Goal: Information Seeking & Learning: Learn about a topic

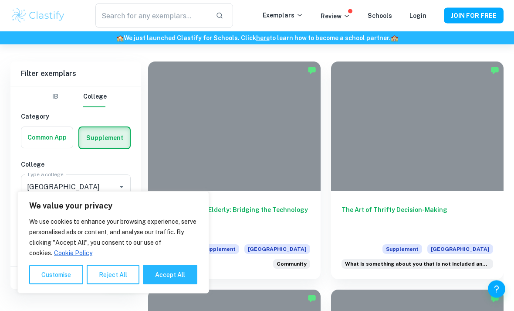
scroll to position [197, 0]
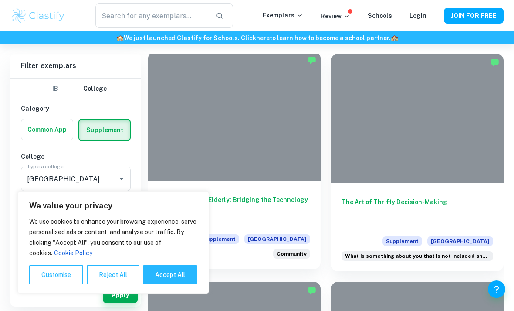
click at [226, 199] on h6 "Empowering the Elderly: Bridging the Technology Gap" at bounding box center [235, 209] width 152 height 29
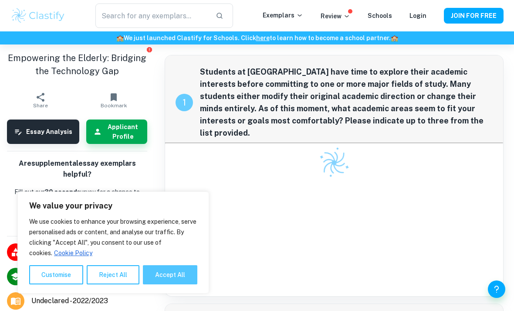
click at [180, 284] on button "Accept All" at bounding box center [170, 274] width 54 height 19
checkbox input "true"
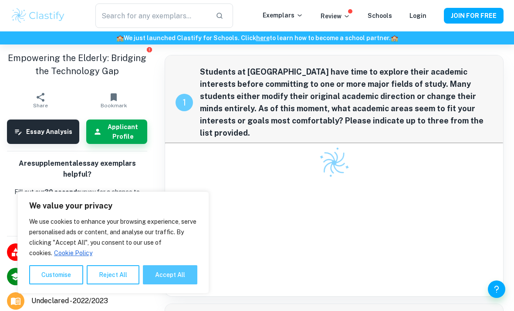
checkbox input "true"
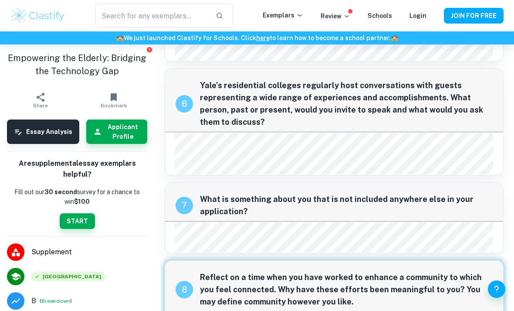
scroll to position [959, 0]
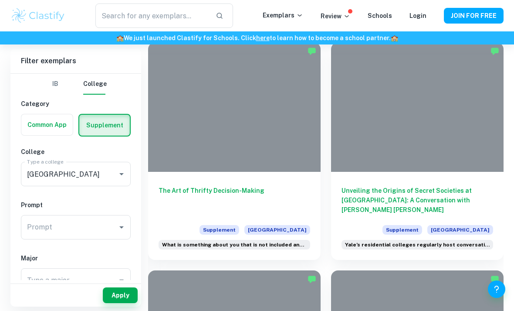
scroll to position [213, 0]
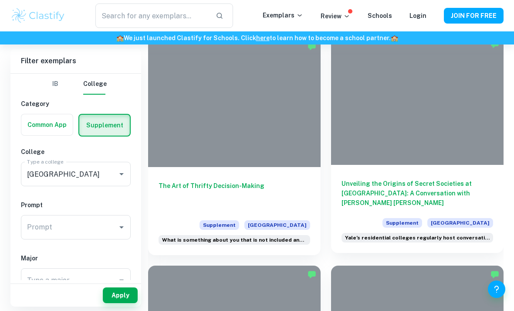
click at [435, 185] on h6 "Unveiling the Origins of Secret Societies at [GEOGRAPHIC_DATA]: A Conversation …" at bounding box center [417, 193] width 152 height 29
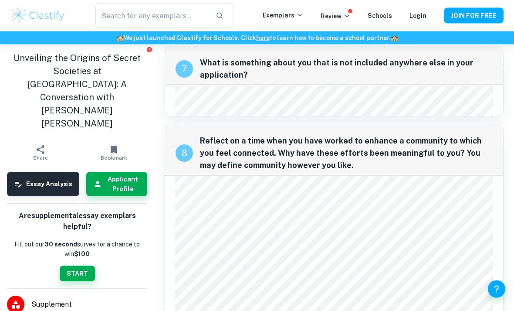
scroll to position [1005, 0]
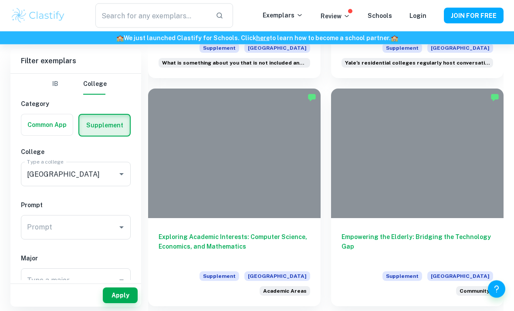
scroll to position [393, 0]
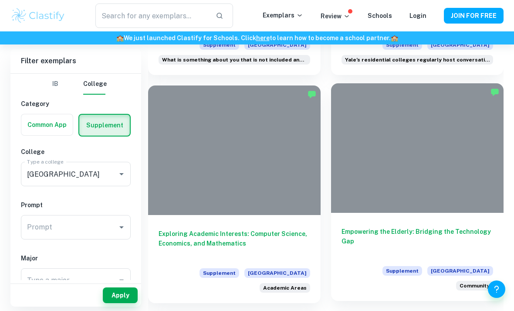
click at [410, 236] on h6 "Empowering the Elderly: Bridging the Technology Gap" at bounding box center [417, 240] width 152 height 29
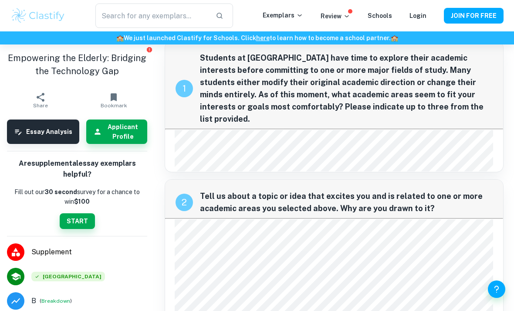
scroll to position [14, 0]
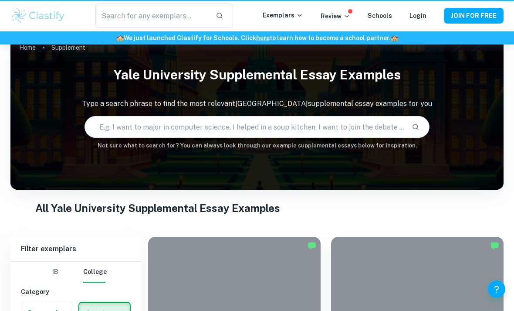
scroll to position [421, 0]
